Goal: Navigation & Orientation: Find specific page/section

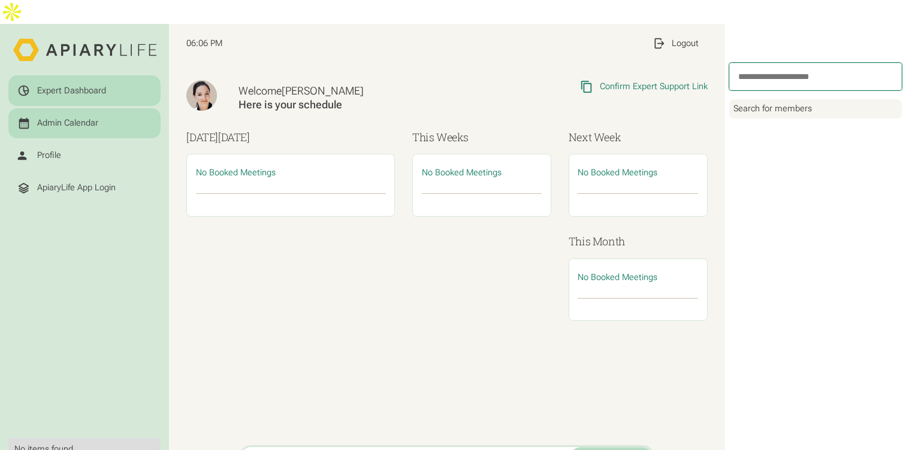
click at [97, 117] on div "Admin Calendar" at bounding box center [84, 123] width 135 height 13
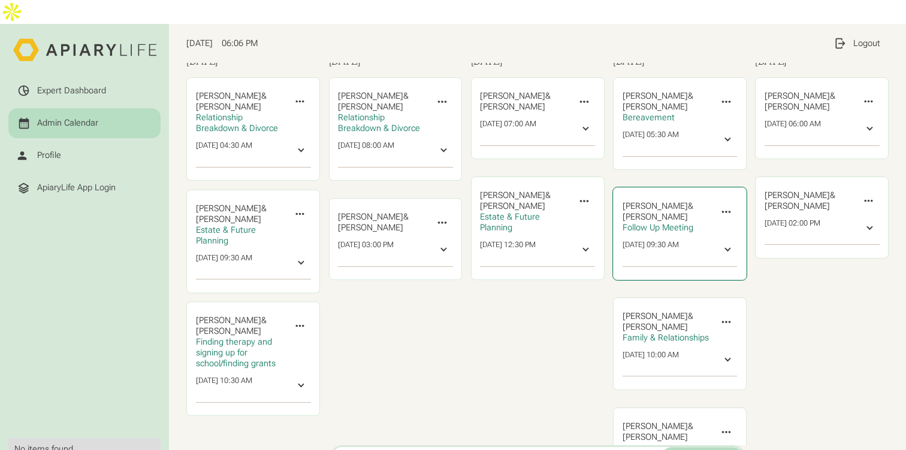
scroll to position [51, 0]
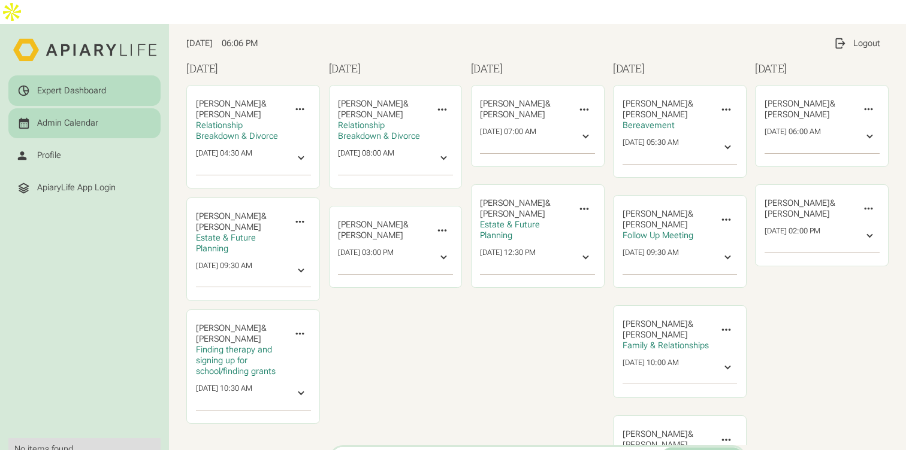
click at [55, 86] on div "Expert Dashboard" at bounding box center [71, 91] width 69 height 11
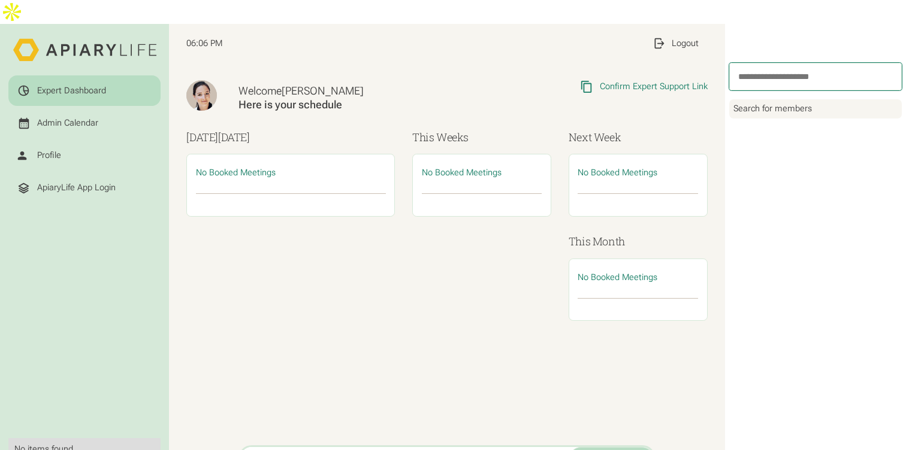
scroll to position [11, 0]
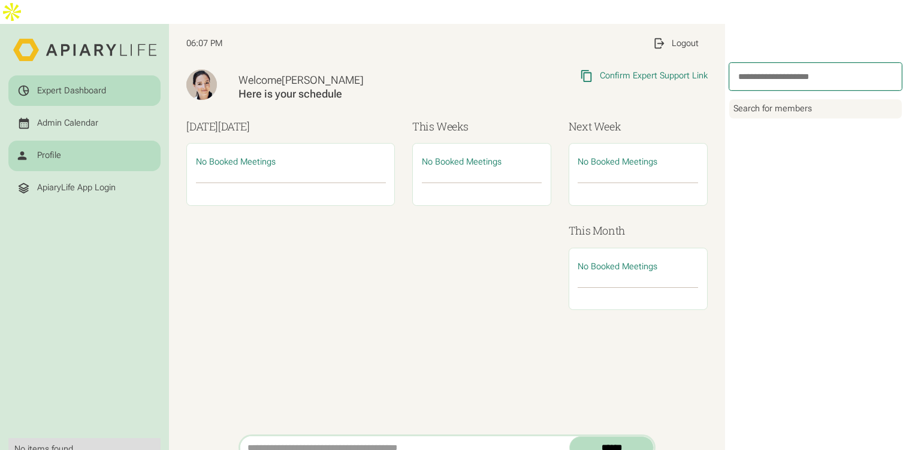
click at [95, 149] on div "Profile" at bounding box center [84, 155] width 135 height 13
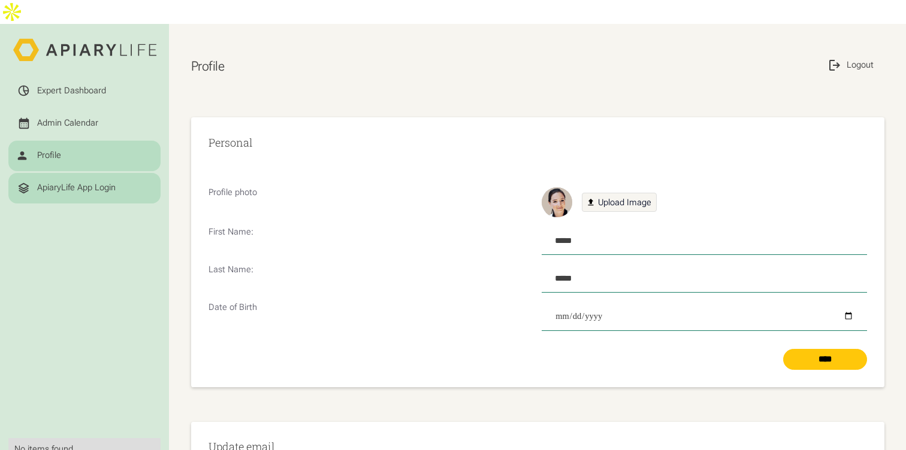
click at [100, 183] on div "ApiaryLife App Login" at bounding box center [76, 188] width 78 height 11
